Goal: Information Seeking & Learning: Find specific page/section

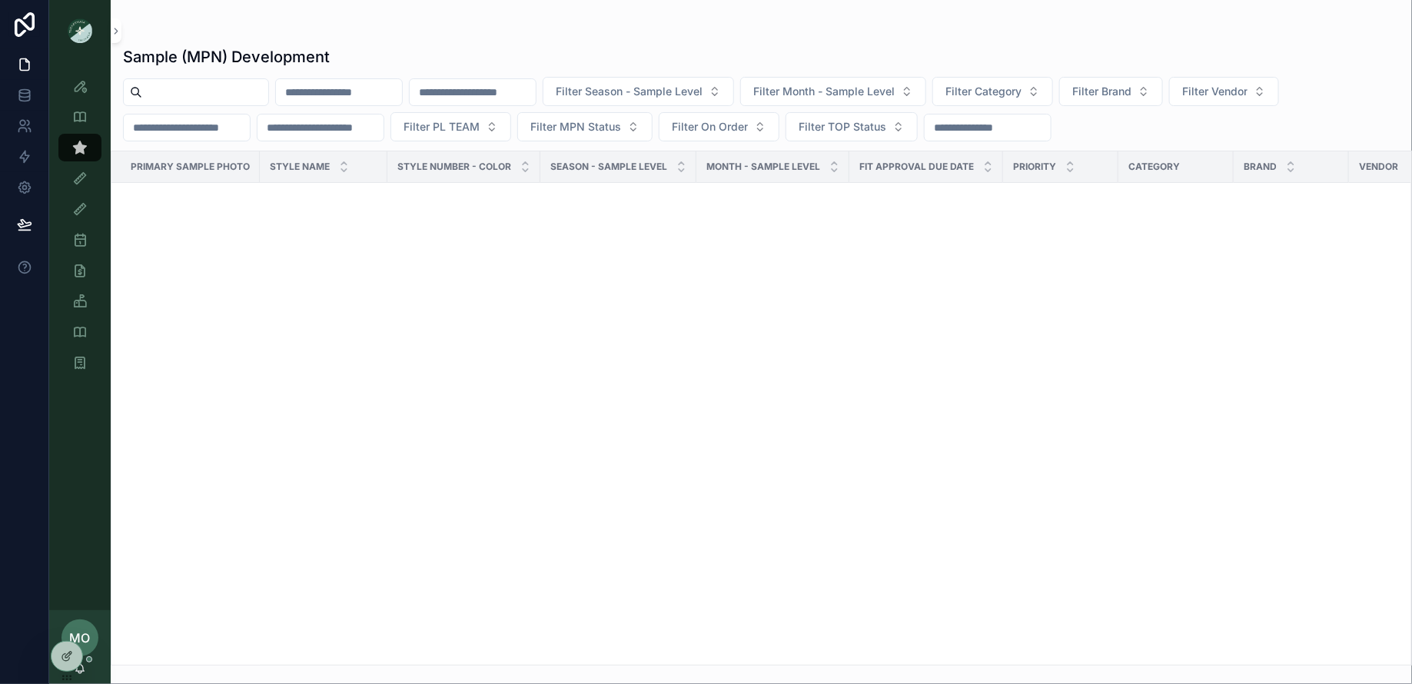
scroll to position [5135, 0]
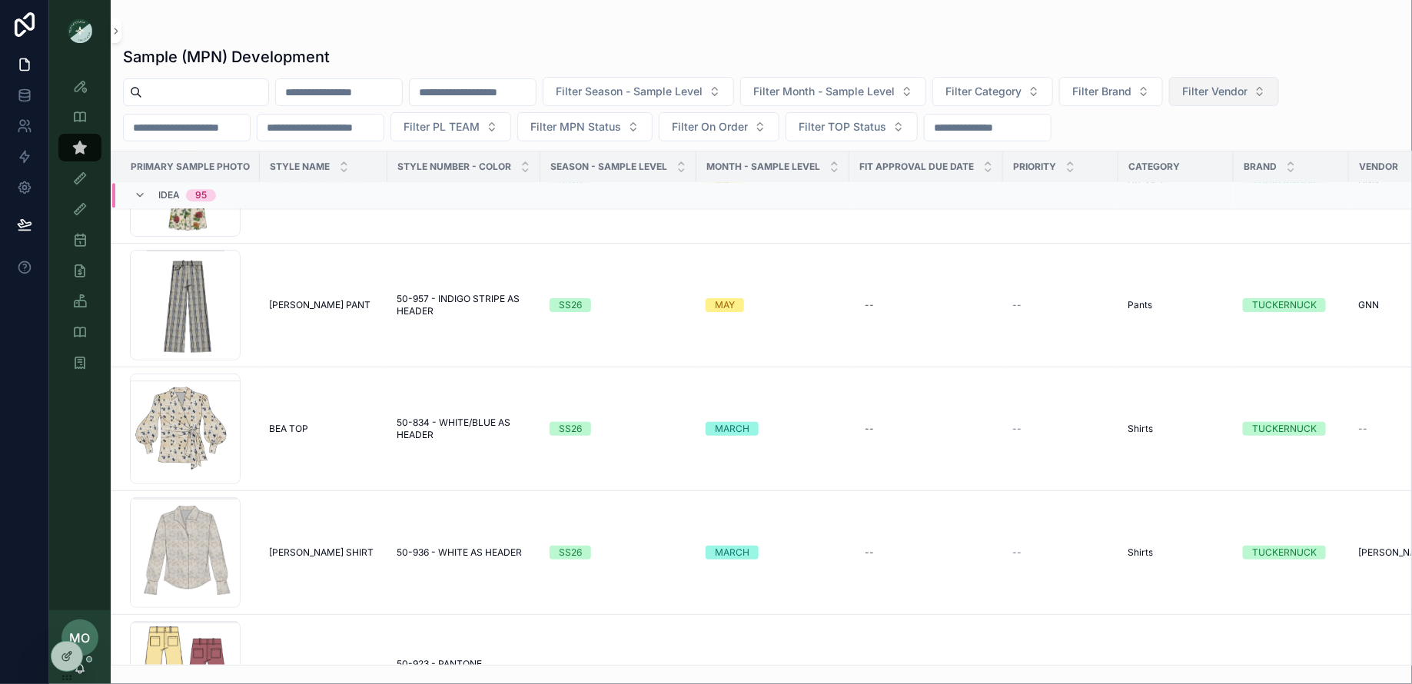
click at [1239, 92] on span "Filter Vendor" at bounding box center [1214, 91] width 65 height 15
type input "**"
click at [1199, 174] on span "DO+BE" at bounding box center [1195, 177] width 36 height 15
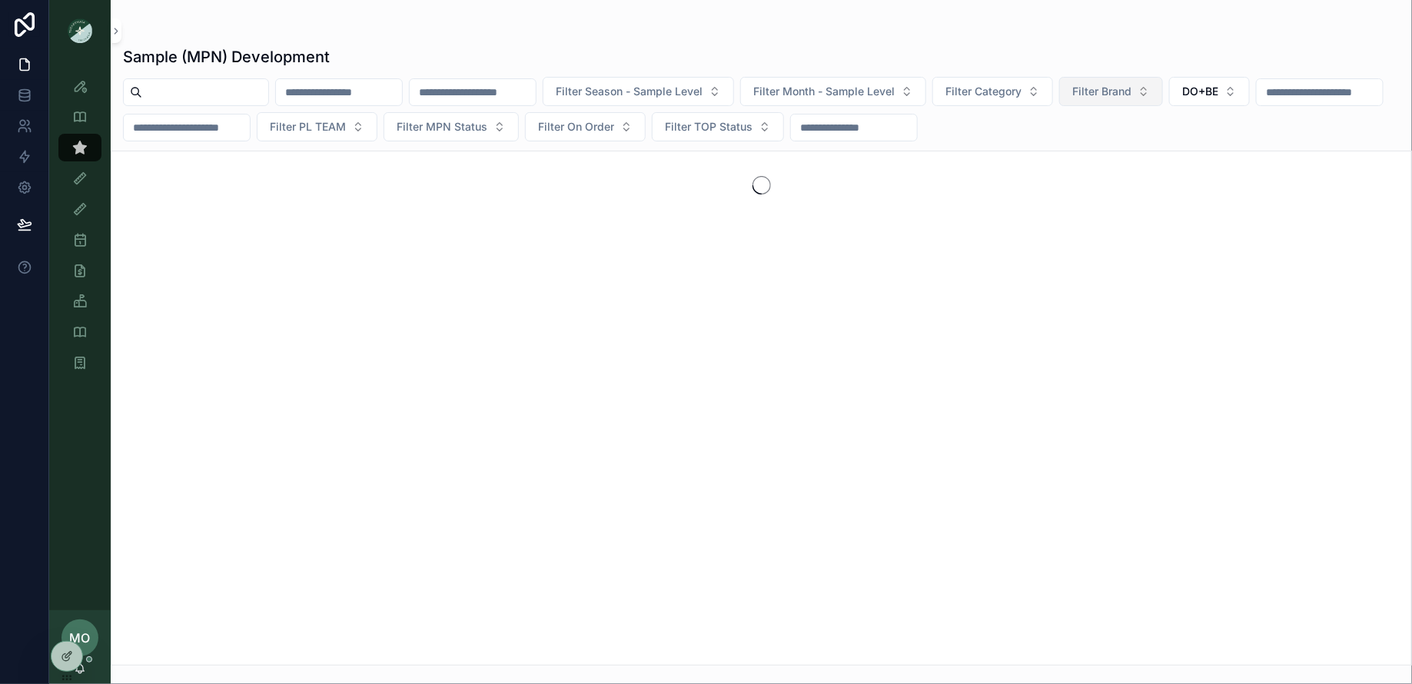
click at [1131, 92] on span "Filter Brand" at bounding box center [1101, 91] width 59 height 15
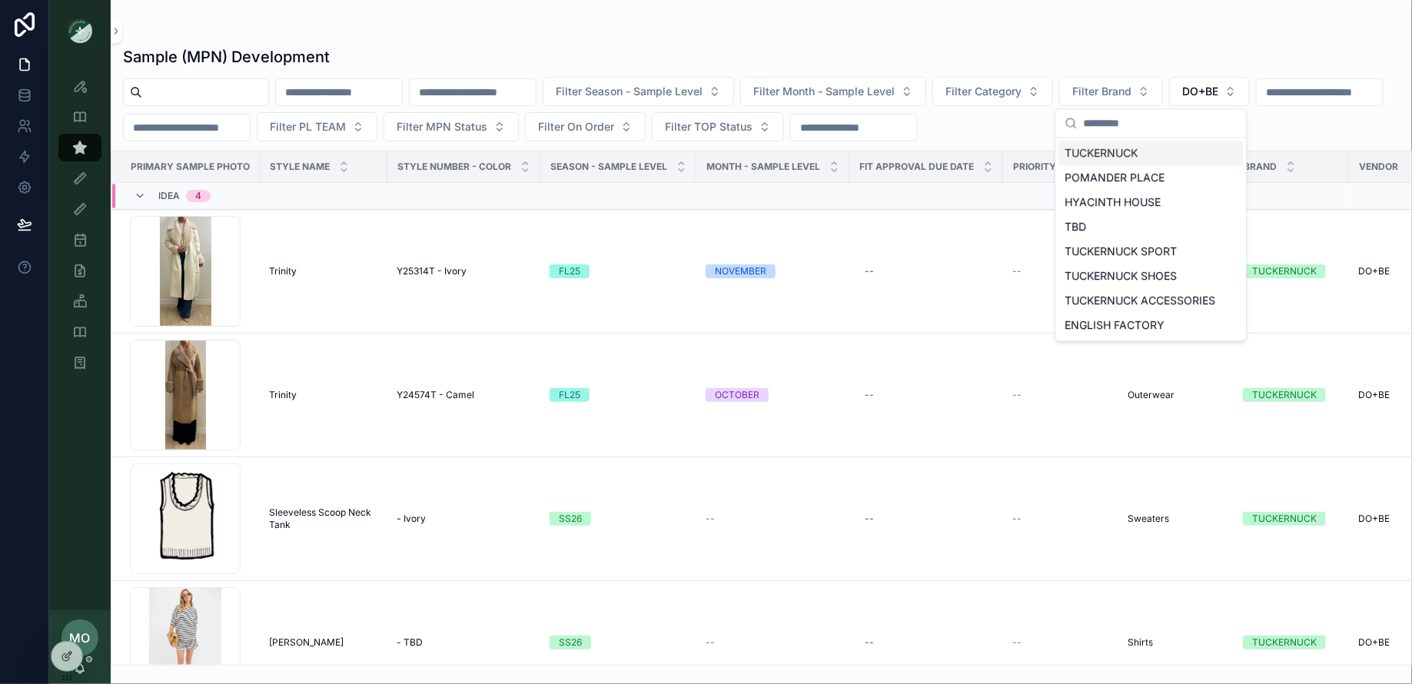
click at [252, 95] on input "text" at bounding box center [205, 92] width 126 height 22
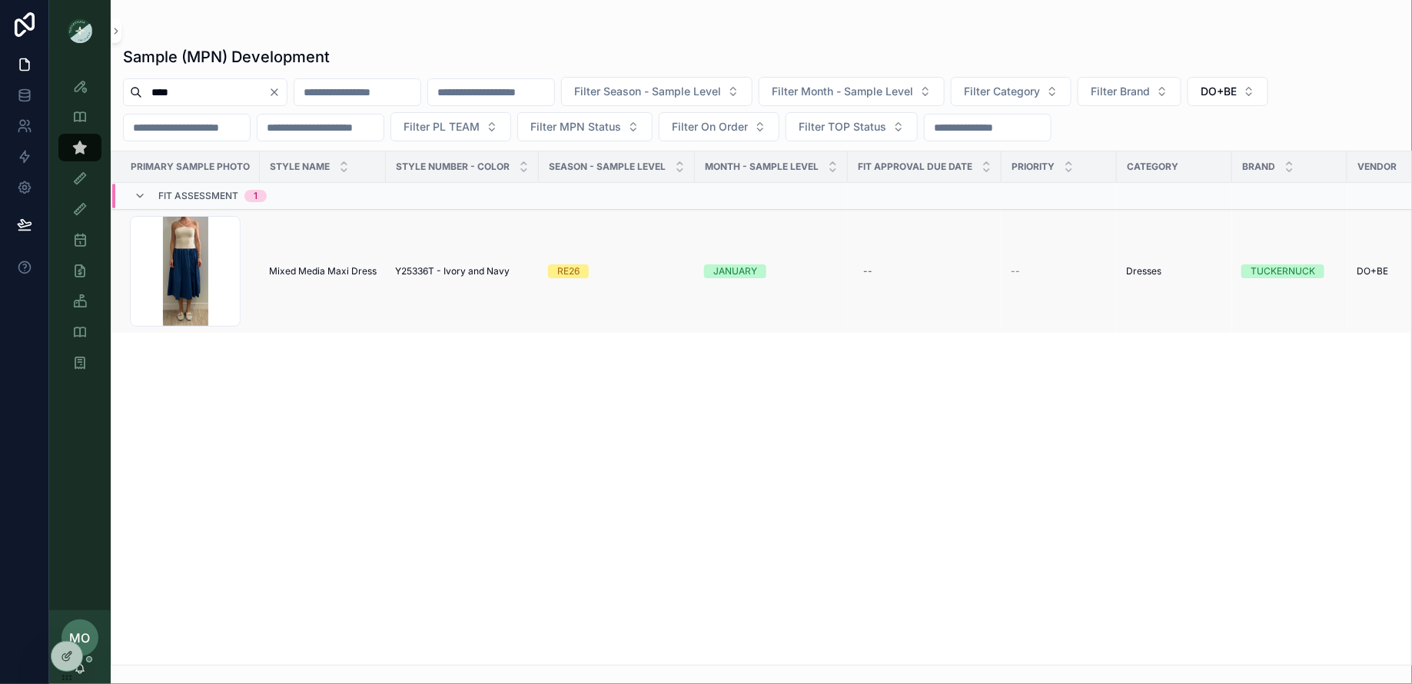
type input "****"
click at [316, 265] on span "Mixed Media Maxi Dress" at bounding box center [323, 271] width 108 height 12
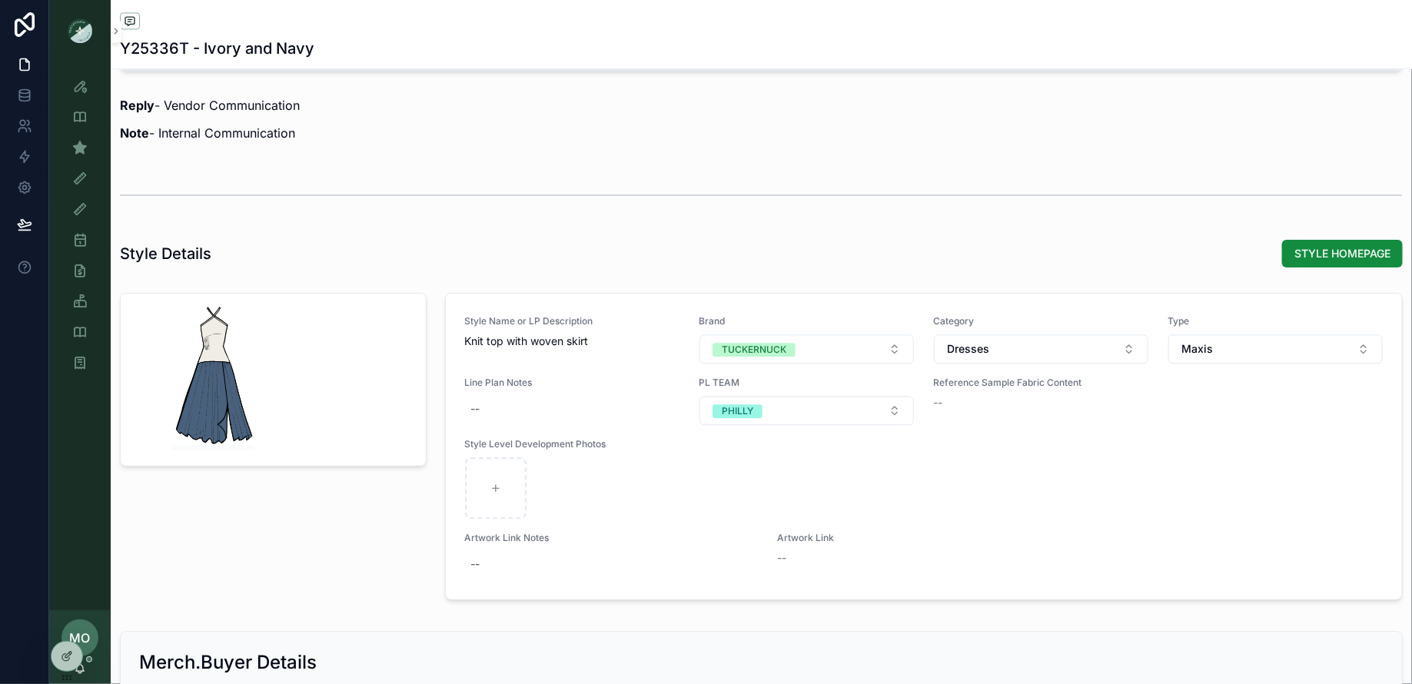
scroll to position [1627, 0]
click at [785, 347] on div "TUCKERNUCK" at bounding box center [754, 349] width 65 height 14
type input "**"
click at [784, 410] on div "POMANDER PLACE" at bounding box center [760, 404] width 85 height 14
click at [90, 151] on div "Sample (MPN) View" at bounding box center [80, 147] width 25 height 25
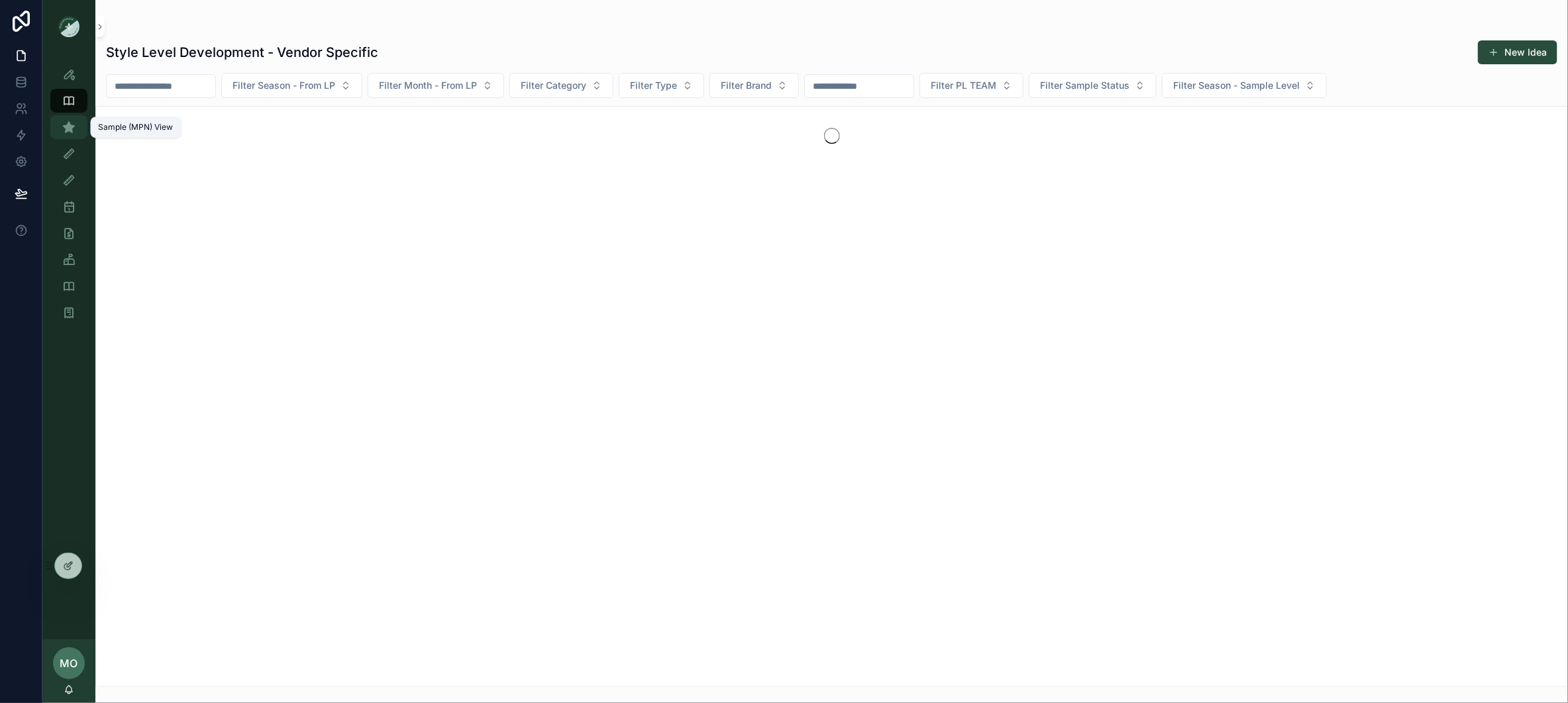
click at [78, 129] on div "Sample (MPN) View" at bounding box center [69, 127] width 22 height 22
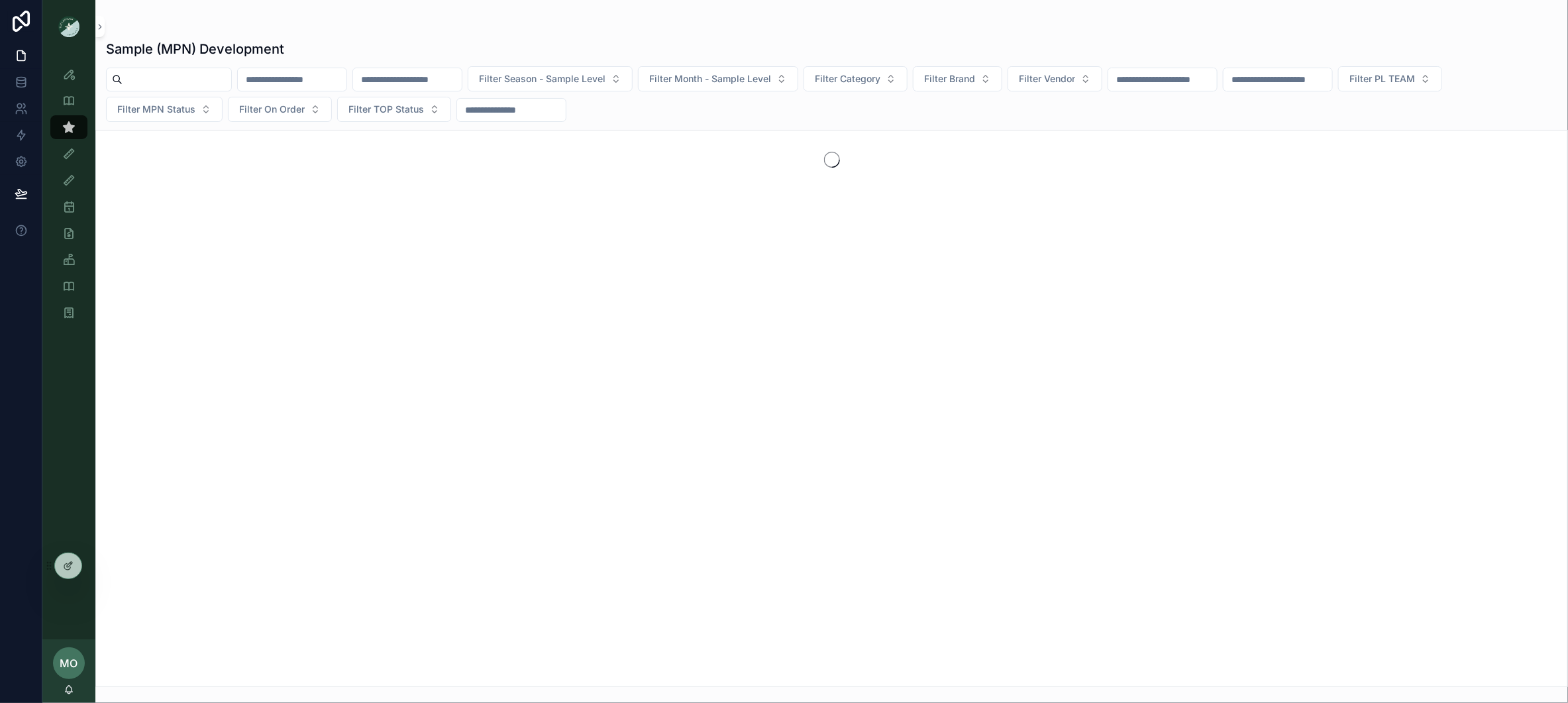
click at [136, 84] on input "scrollable content" at bounding box center [177, 79] width 109 height 19
paste input "**********"
type input "**********"
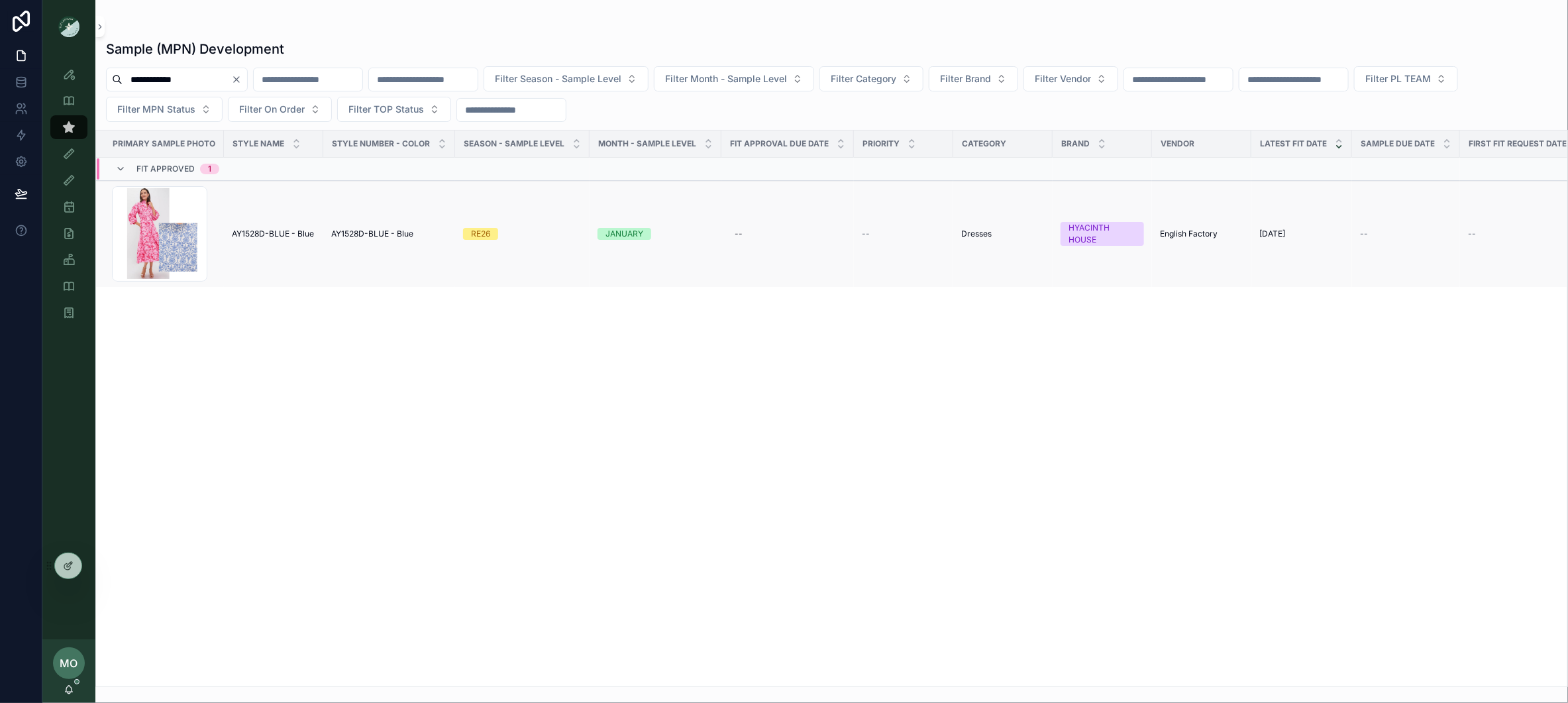
click at [278, 211] on td "AY1528D-BLUE - Blue AY1528D-BLUE - Blue" at bounding box center [273, 235] width 99 height 107
click at [296, 230] on span "AY1528D-BLUE - Blue" at bounding box center [272, 234] width 82 height 10
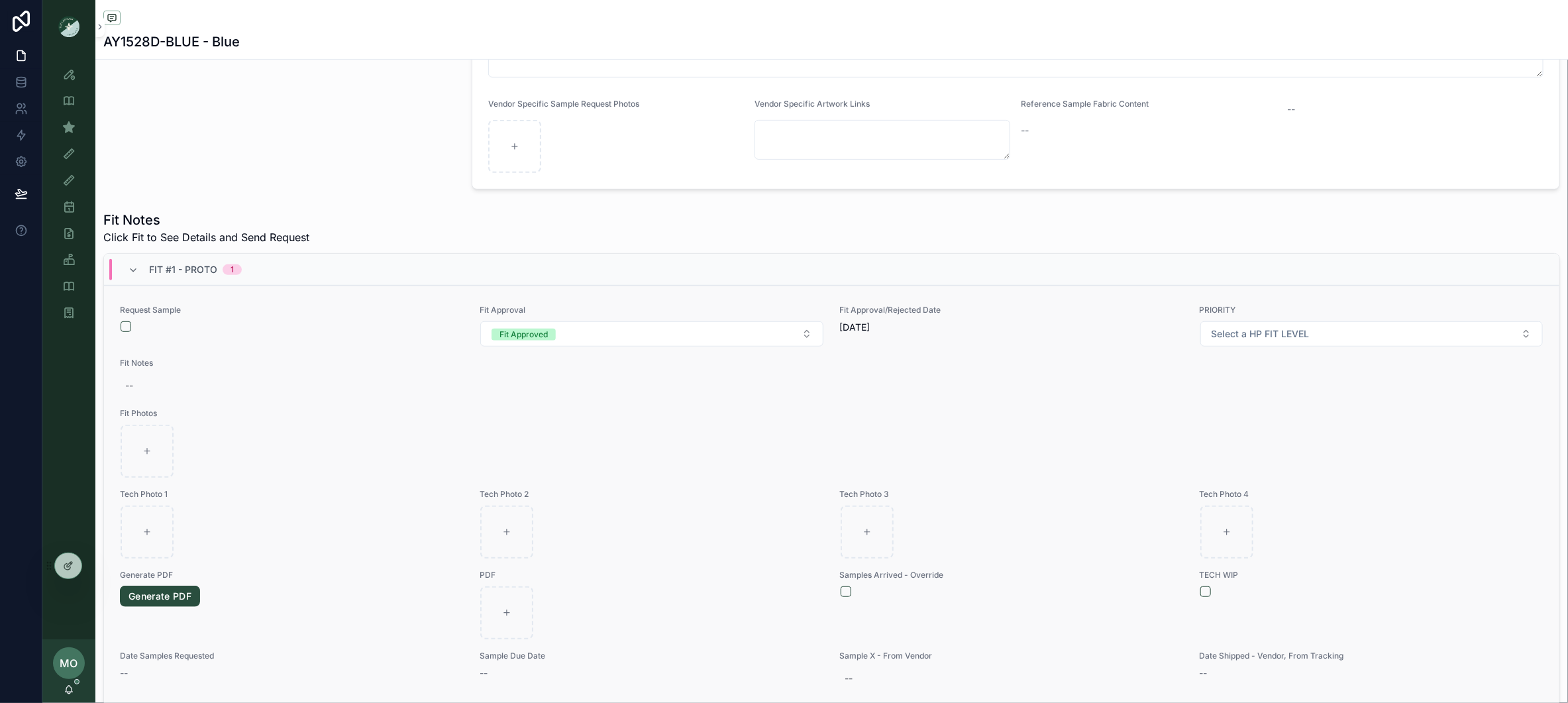
scroll to position [402, 0]
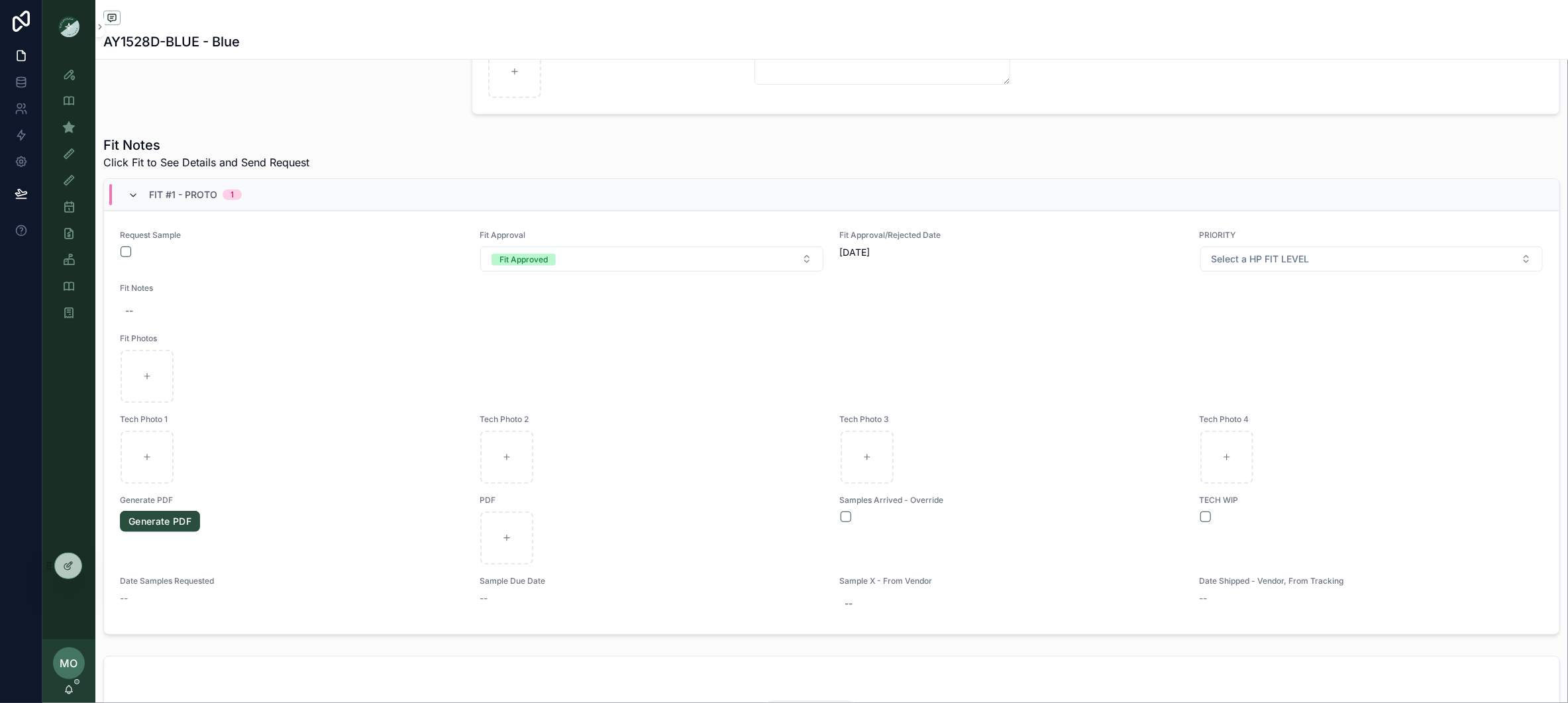
click at [129, 195] on icon "scrollable content" at bounding box center [133, 196] width 10 height 10
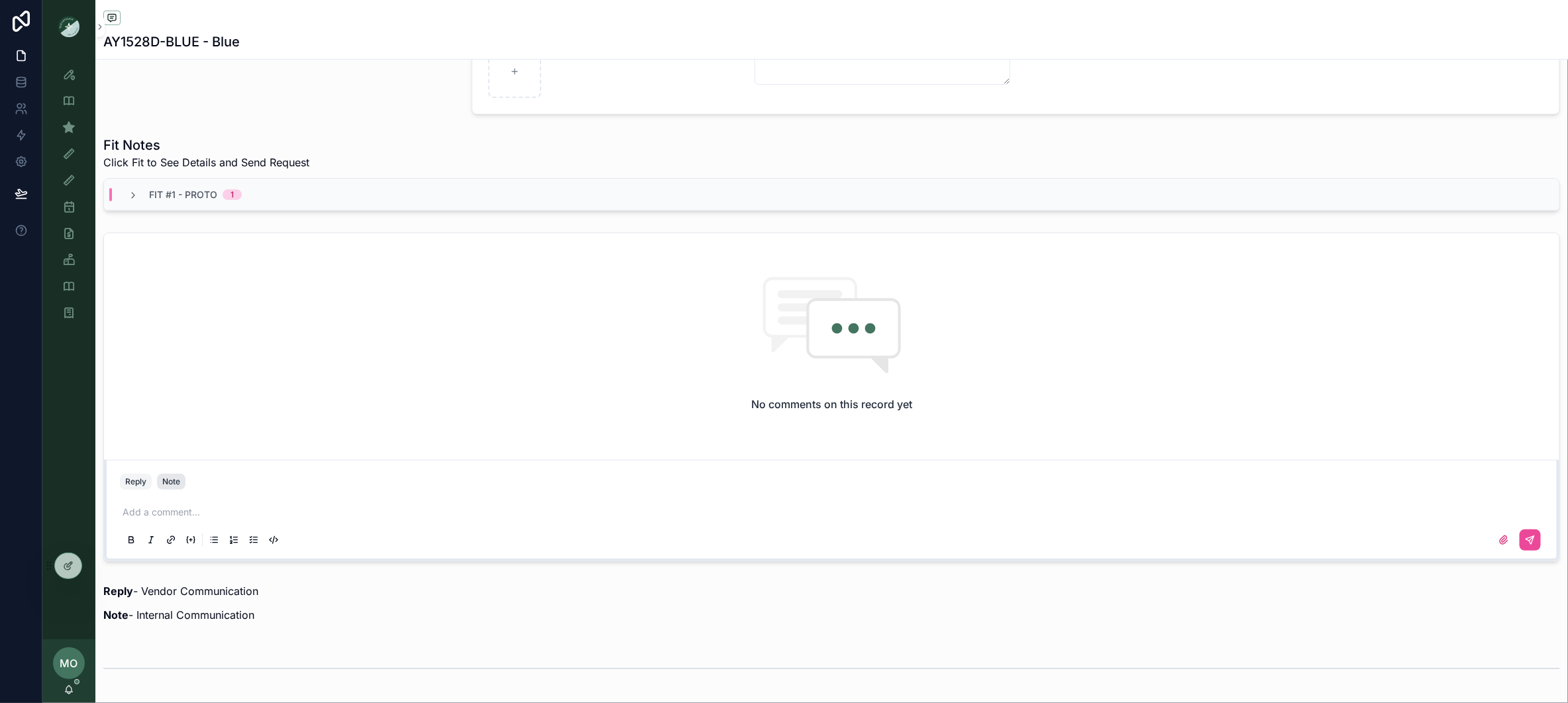
click at [181, 486] on button "Note" at bounding box center [171, 481] width 28 height 16
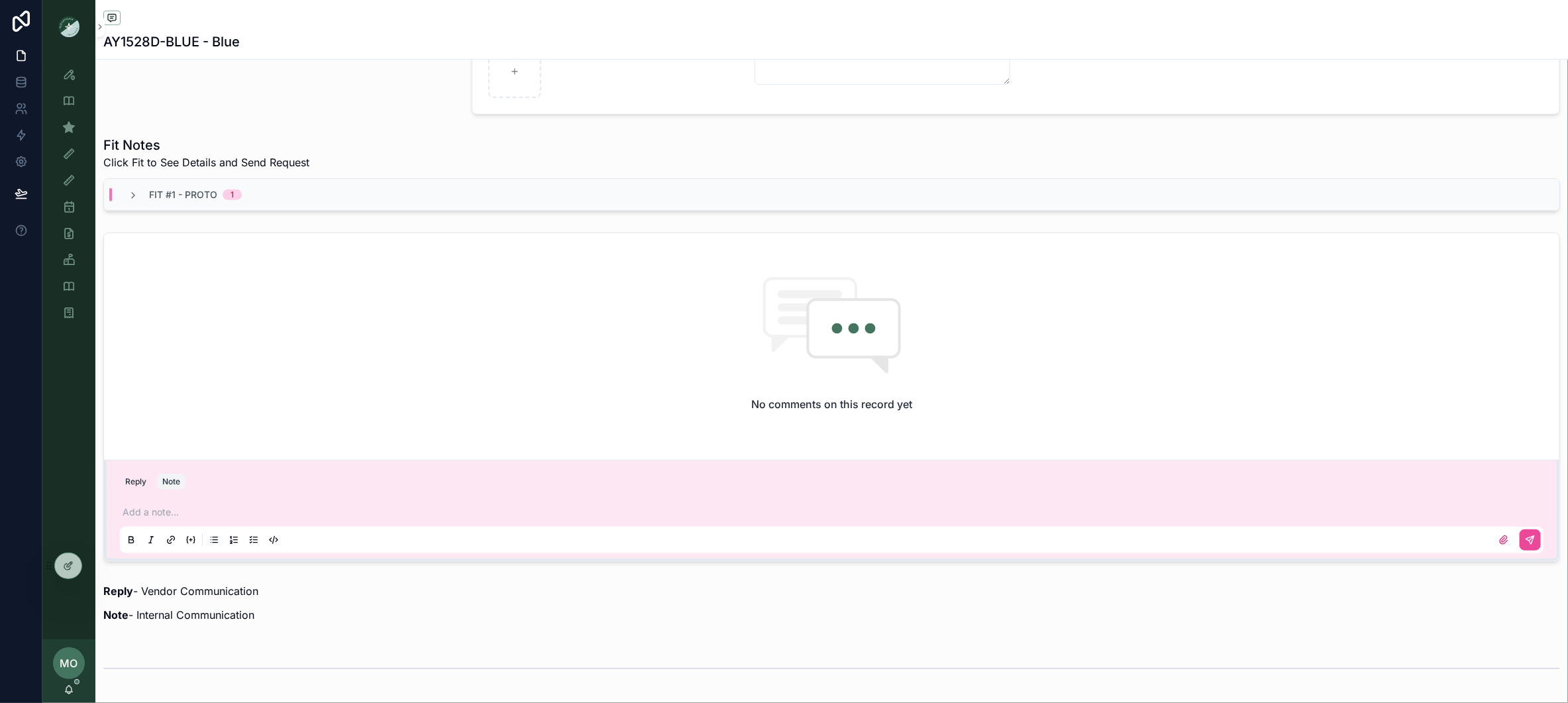
click at [159, 511] on p "scrollable content" at bounding box center [834, 512] width 1423 height 13
drag, startPoint x: 1540, startPoint y: 543, endPoint x: 318, endPoint y: 518, distance: 1222.3
click at [284, 504] on div "**********" at bounding box center [831, 525] width 1423 height 56
drag, startPoint x: 408, startPoint y: 514, endPoint x: 374, endPoint y: 511, distance: 34.1
click at [374, 511] on p "**********" at bounding box center [834, 512] width 1423 height 13
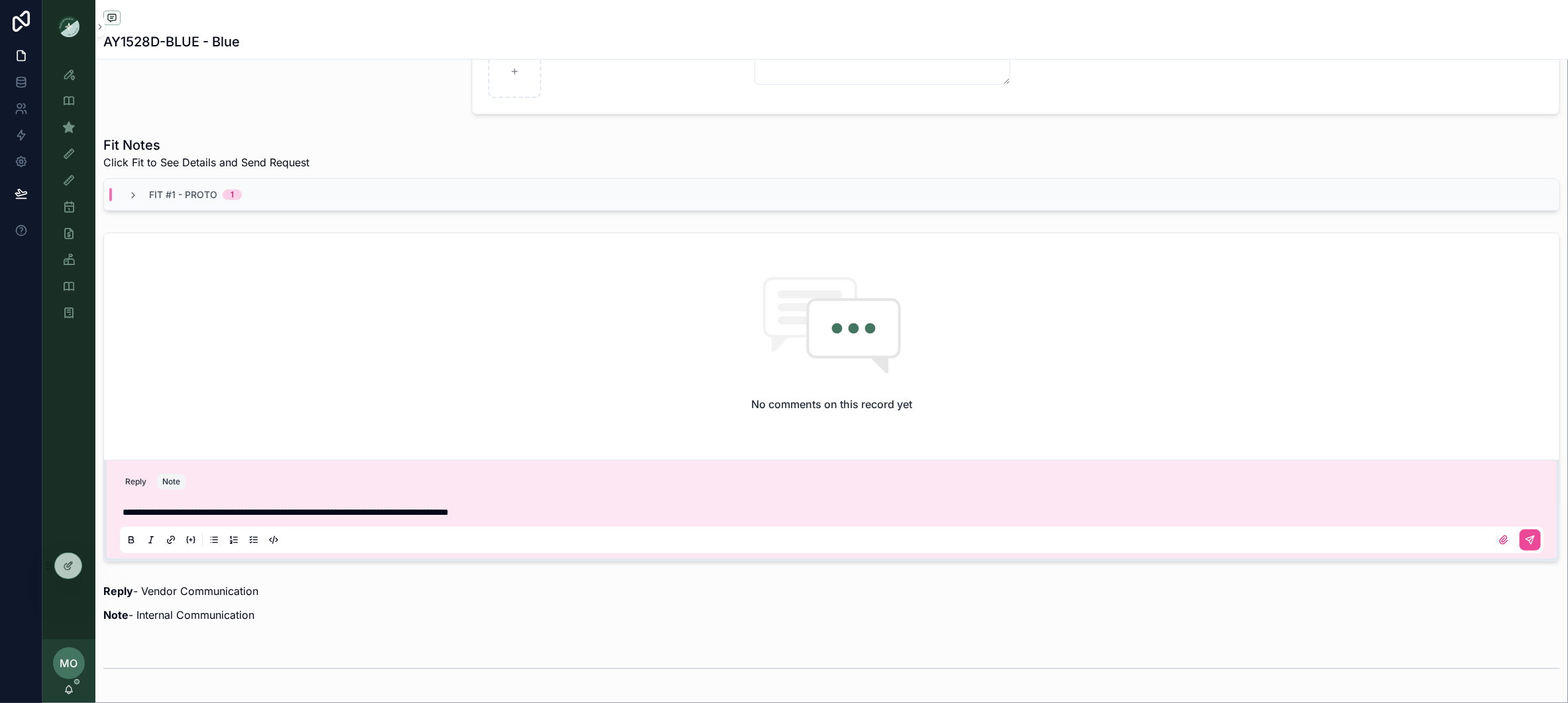
click at [1543, 539] on div "scrollable content" at bounding box center [831, 540] width 1423 height 27
click at [1537, 539] on button "scrollable content" at bounding box center [1530, 540] width 22 height 22
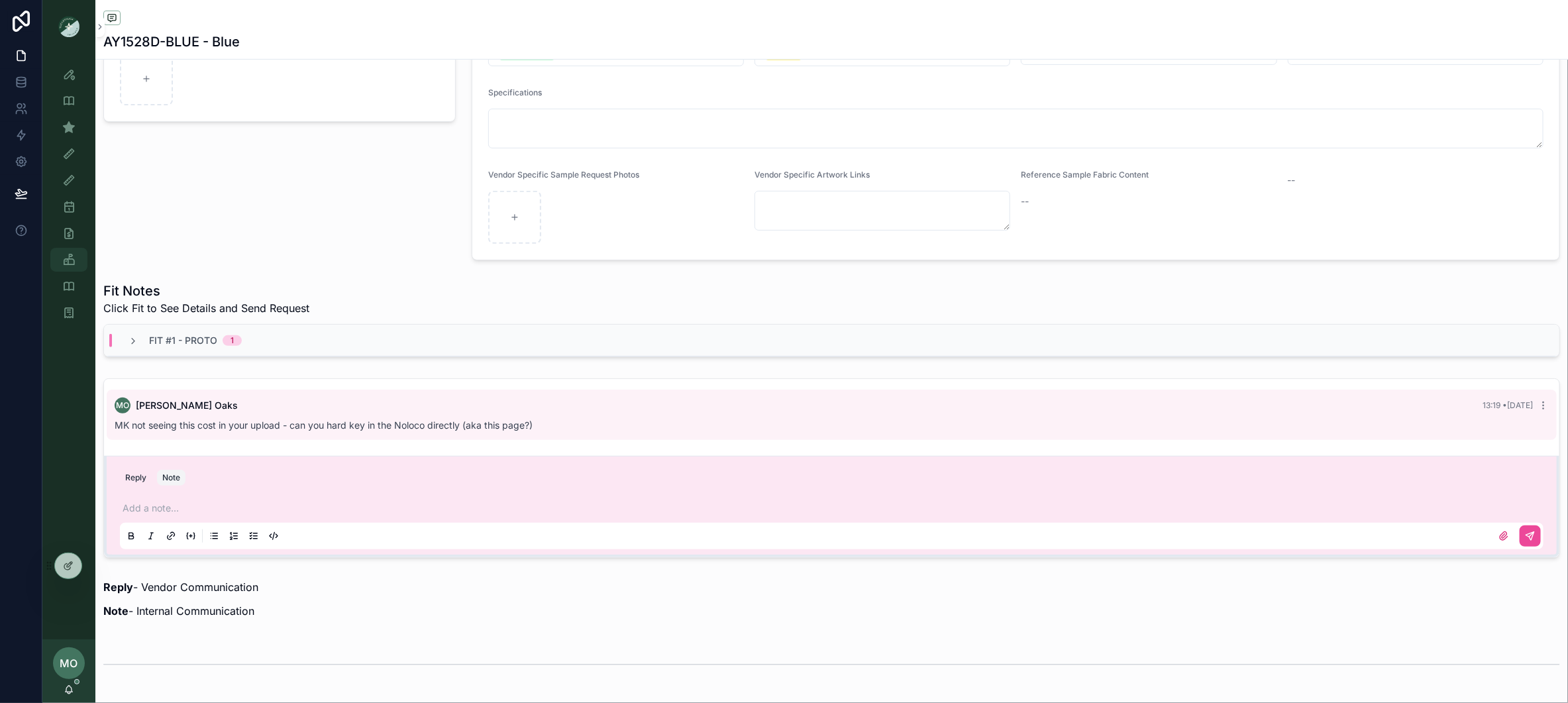
scroll to position [255, 0]
click at [67, 238] on icon "scrollable content" at bounding box center [68, 233] width 13 height 13
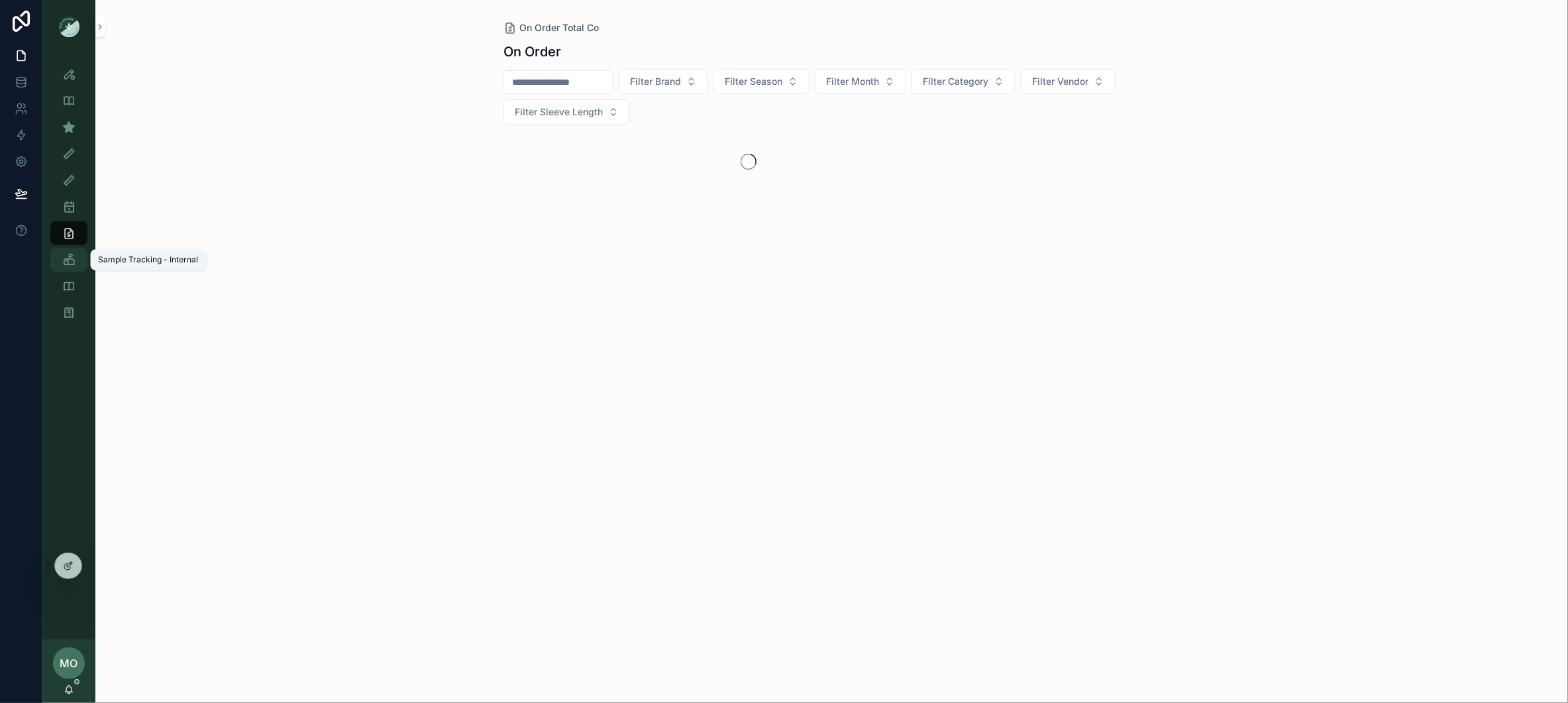
click at [70, 267] on div "Sample Tracking - Internal" at bounding box center [69, 260] width 22 height 22
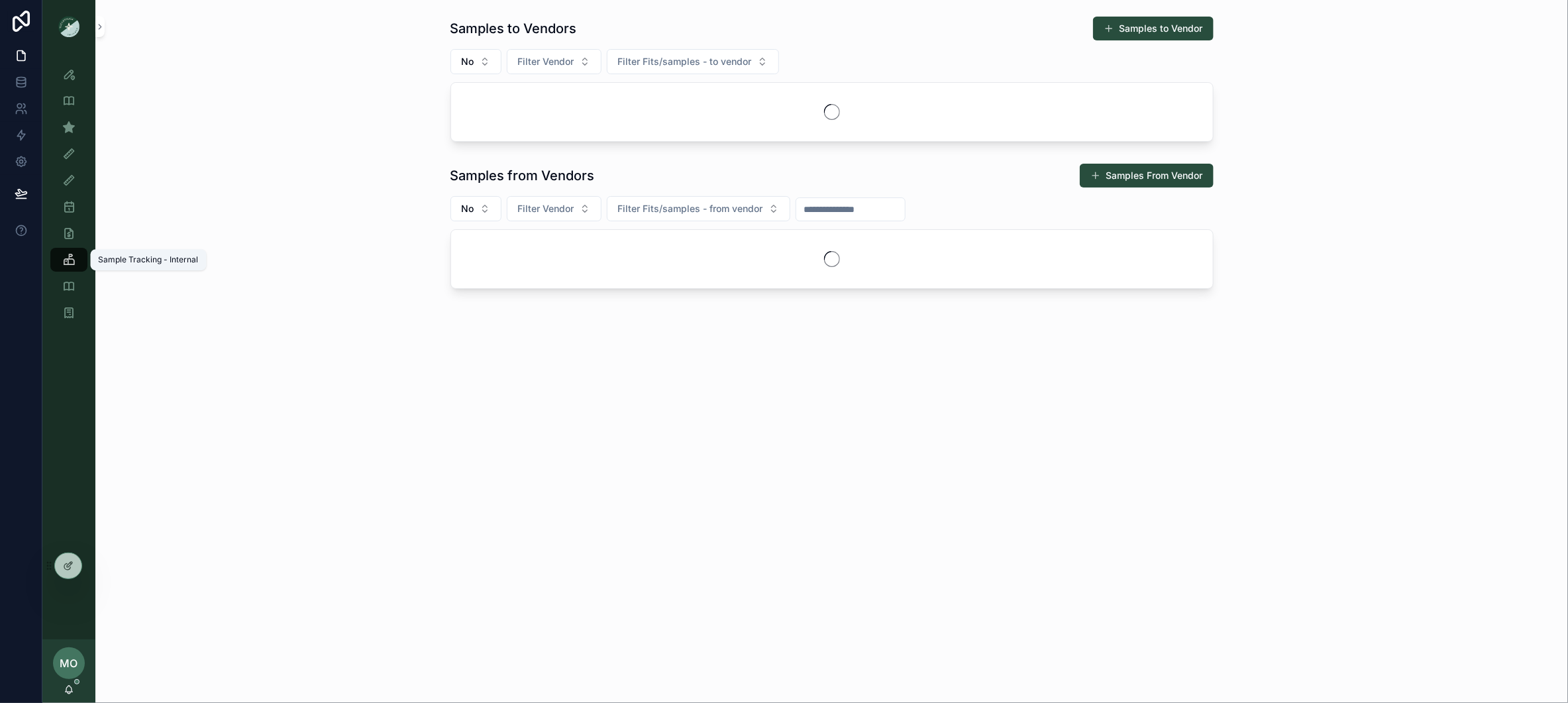
click at [75, 247] on div "Sample Tracking - Internal" at bounding box center [68, 260] width 53 height 27
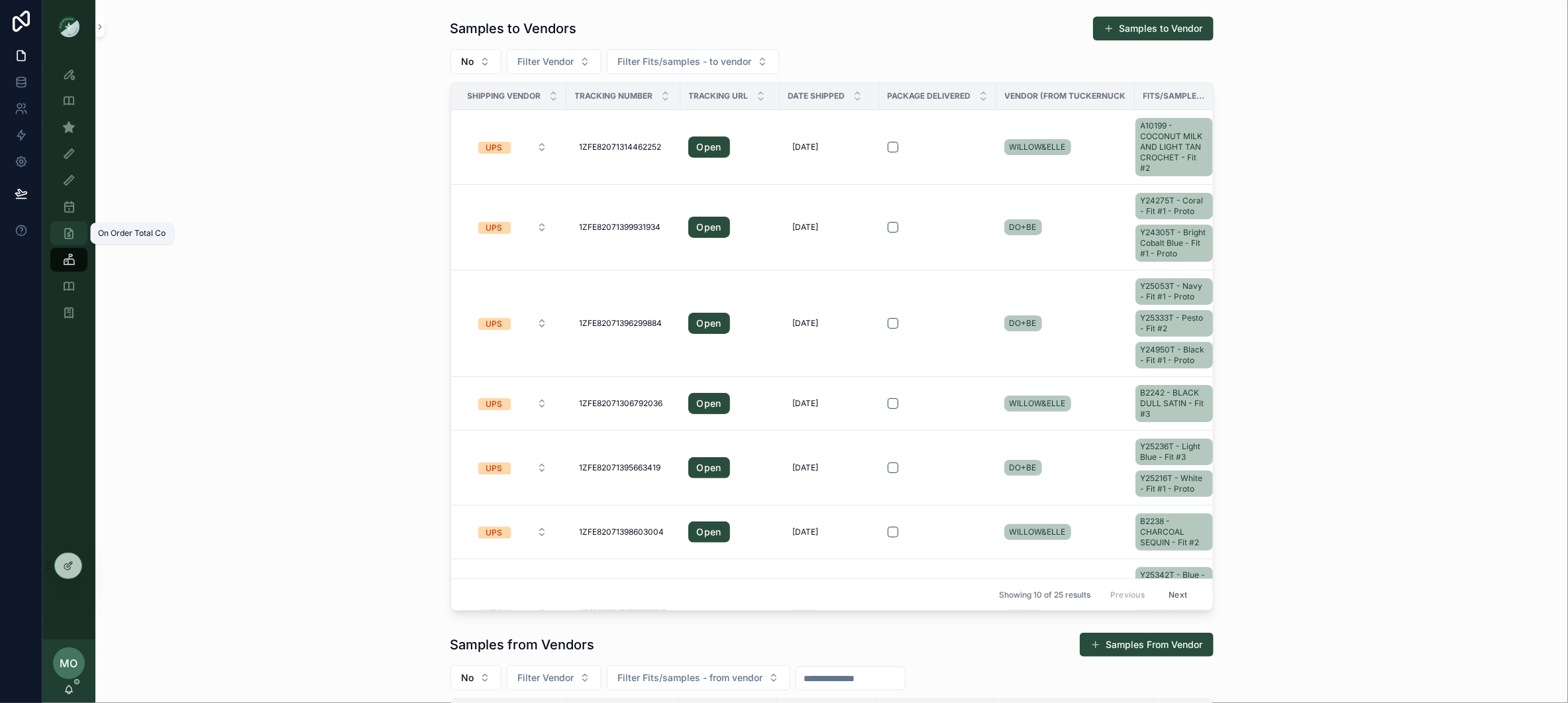
click at [76, 236] on div "On Order Total Co" at bounding box center [69, 233] width 22 height 22
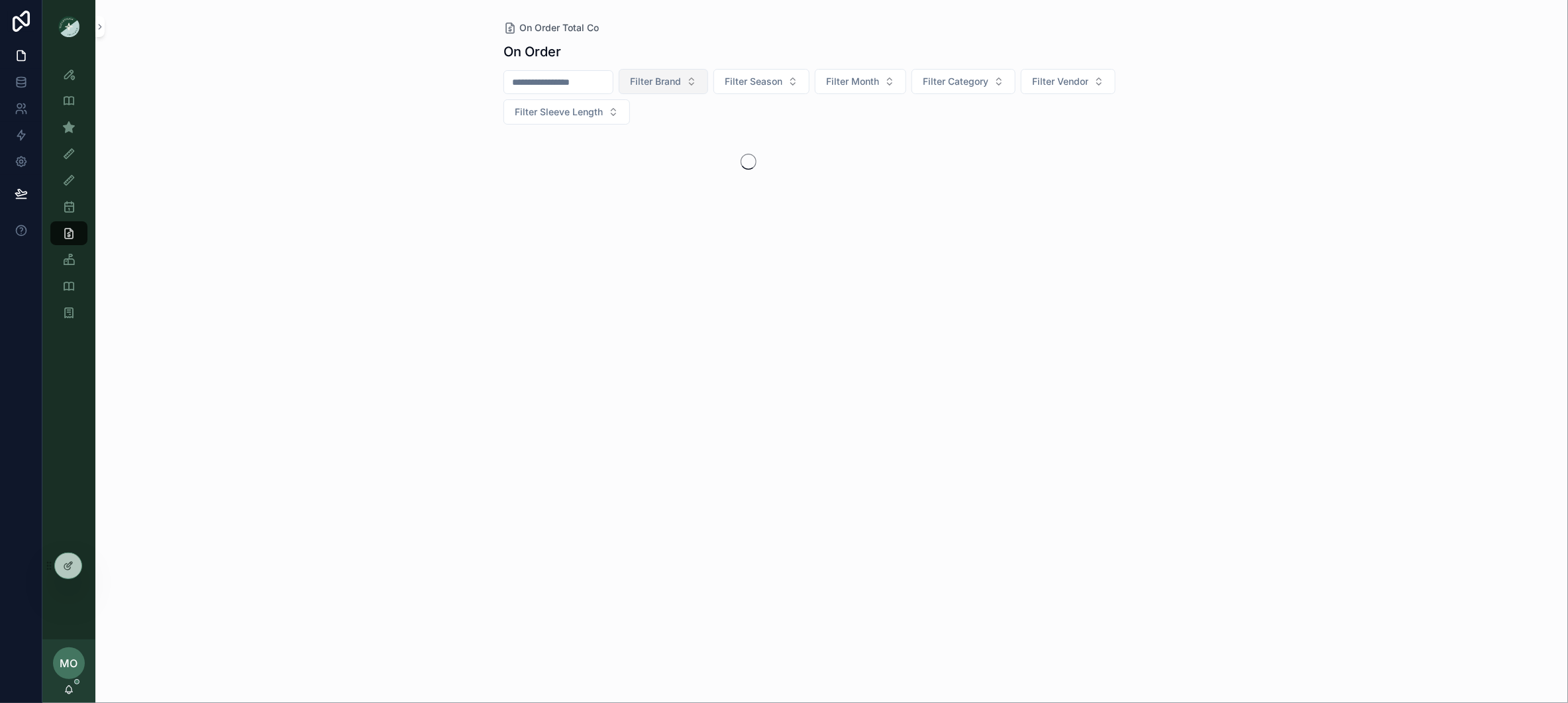
click at [678, 85] on span "Filter Brand" at bounding box center [655, 81] width 51 height 13
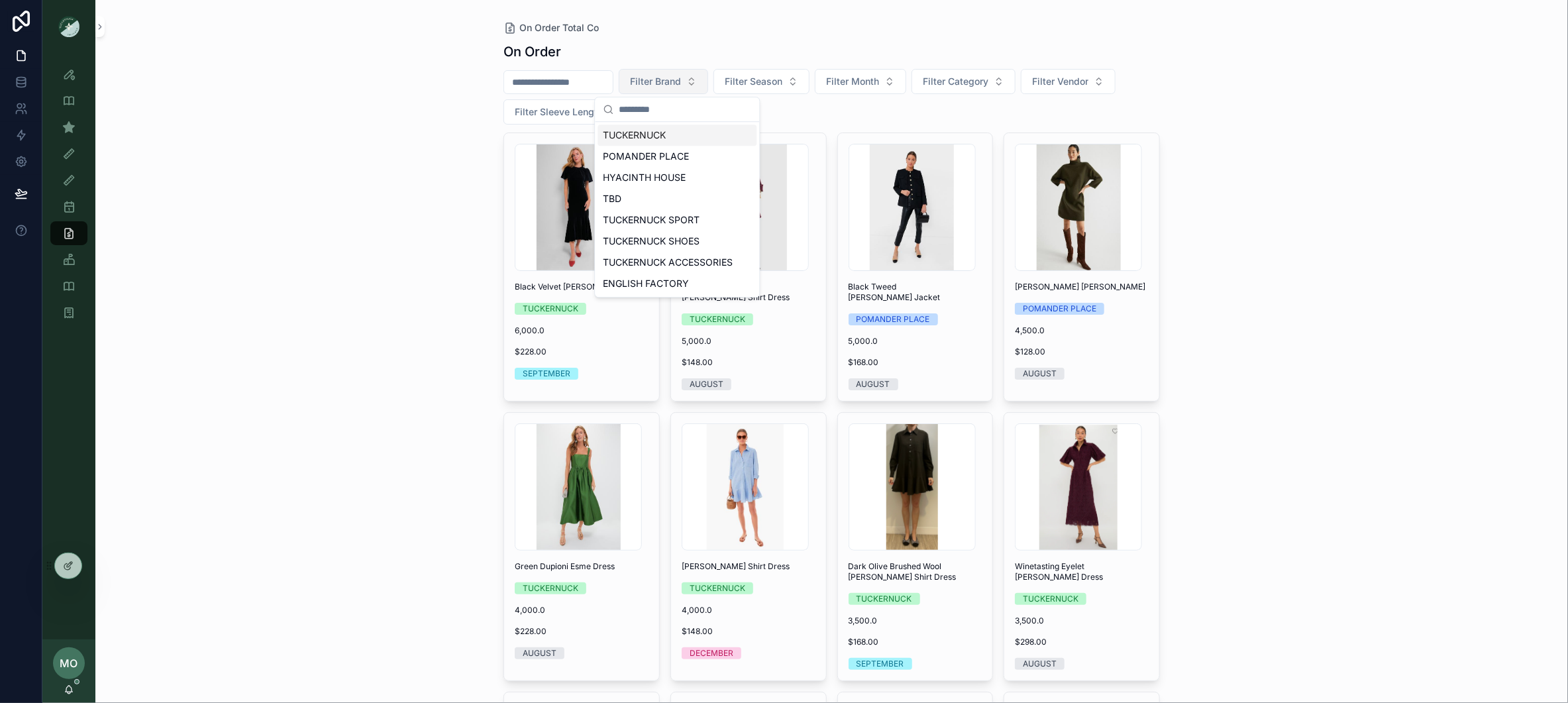
click at [660, 82] on span "Filter Brand" at bounding box center [655, 81] width 51 height 13
click at [647, 174] on div "HYACINTH HOUSE" at bounding box center [678, 178] width 159 height 22
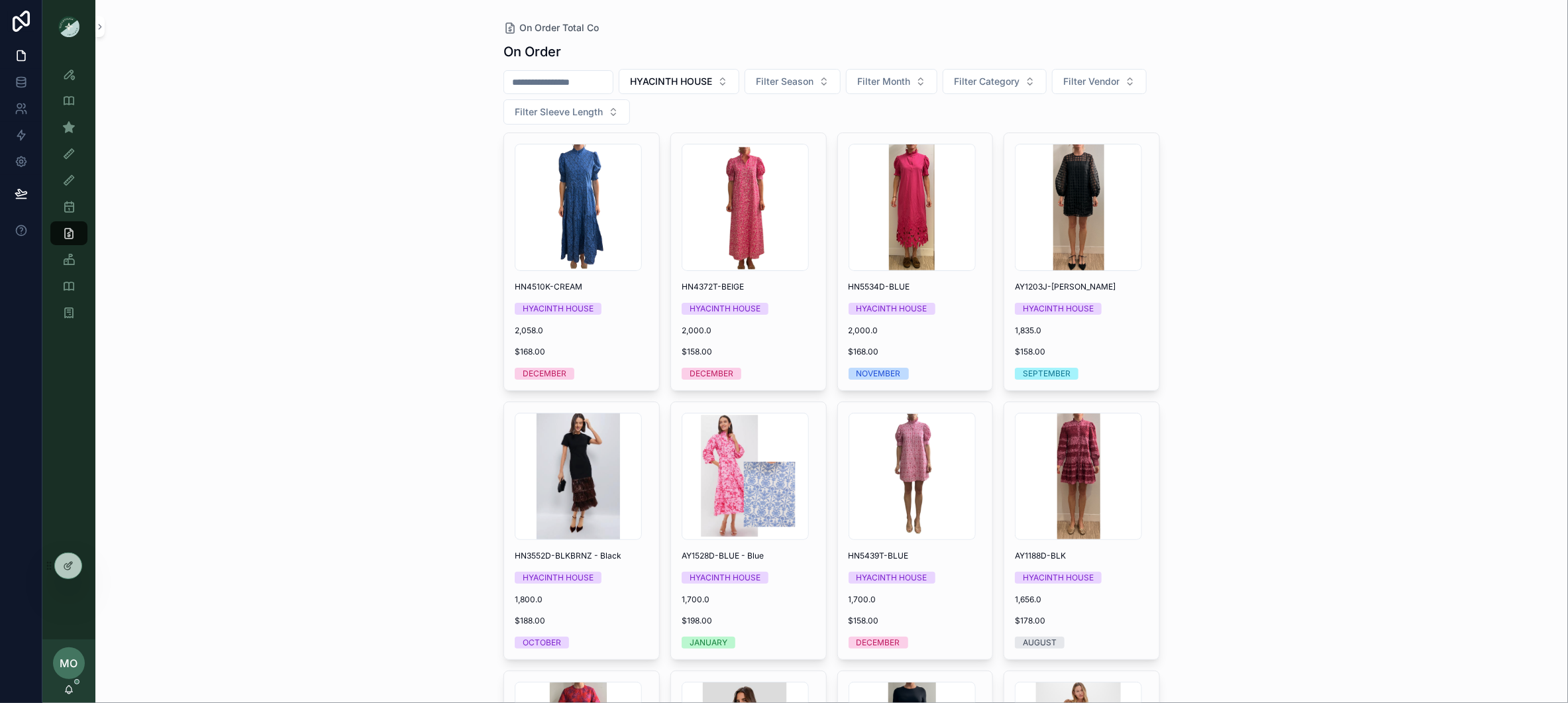
click at [1374, 391] on div "On Order Total Co On Order HYACINTH HOUSE Filter Season Filter Month Filter Cat…" at bounding box center [832, 351] width 1472 height 703
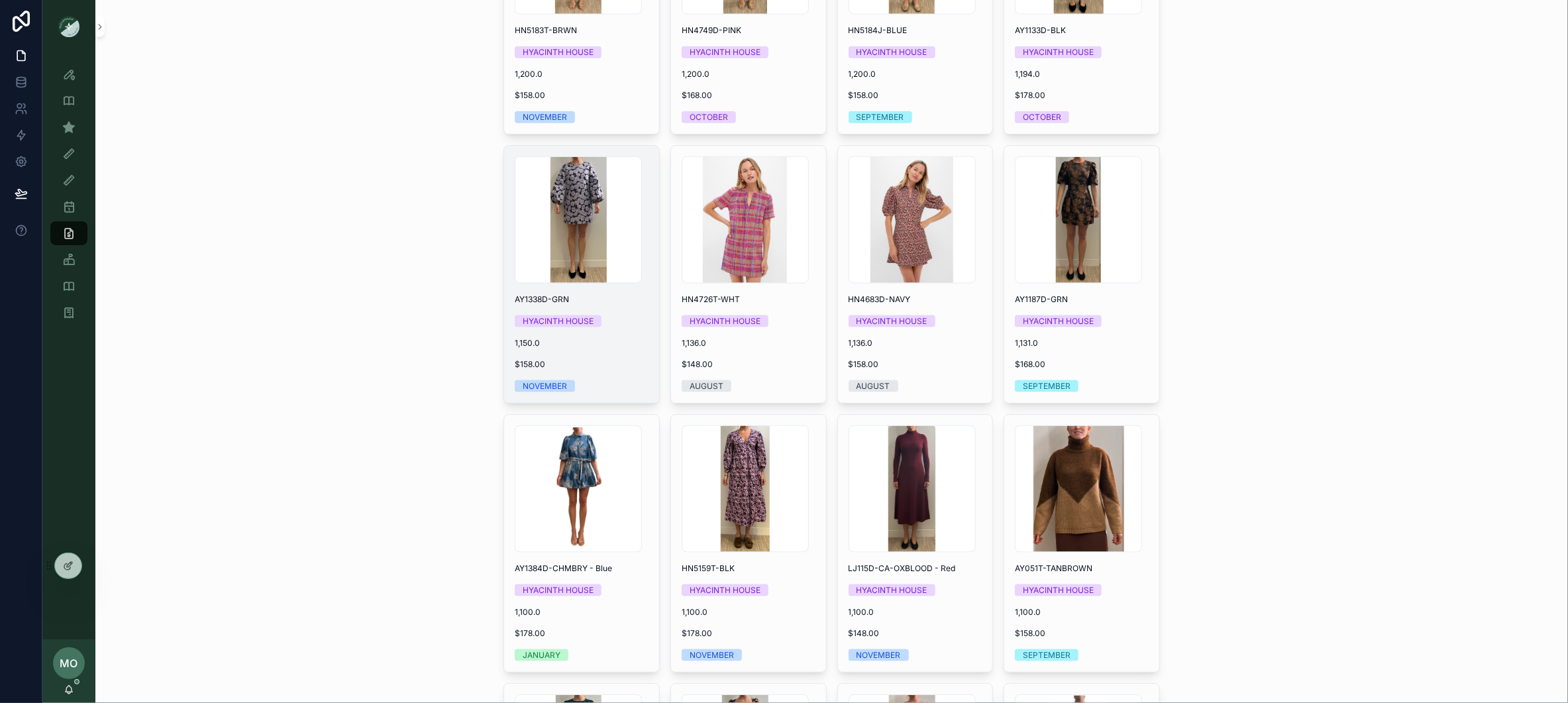
scroll to position [4025, 0]
click at [588, 359] on div "Screenshot-2025-08-11-at-10.47.01-AM .png AY1338D-GRN [GEOGRAPHIC_DATA] 1,150.0…" at bounding box center [582, 273] width 155 height 257
